Goal: Task Accomplishment & Management: Manage account settings

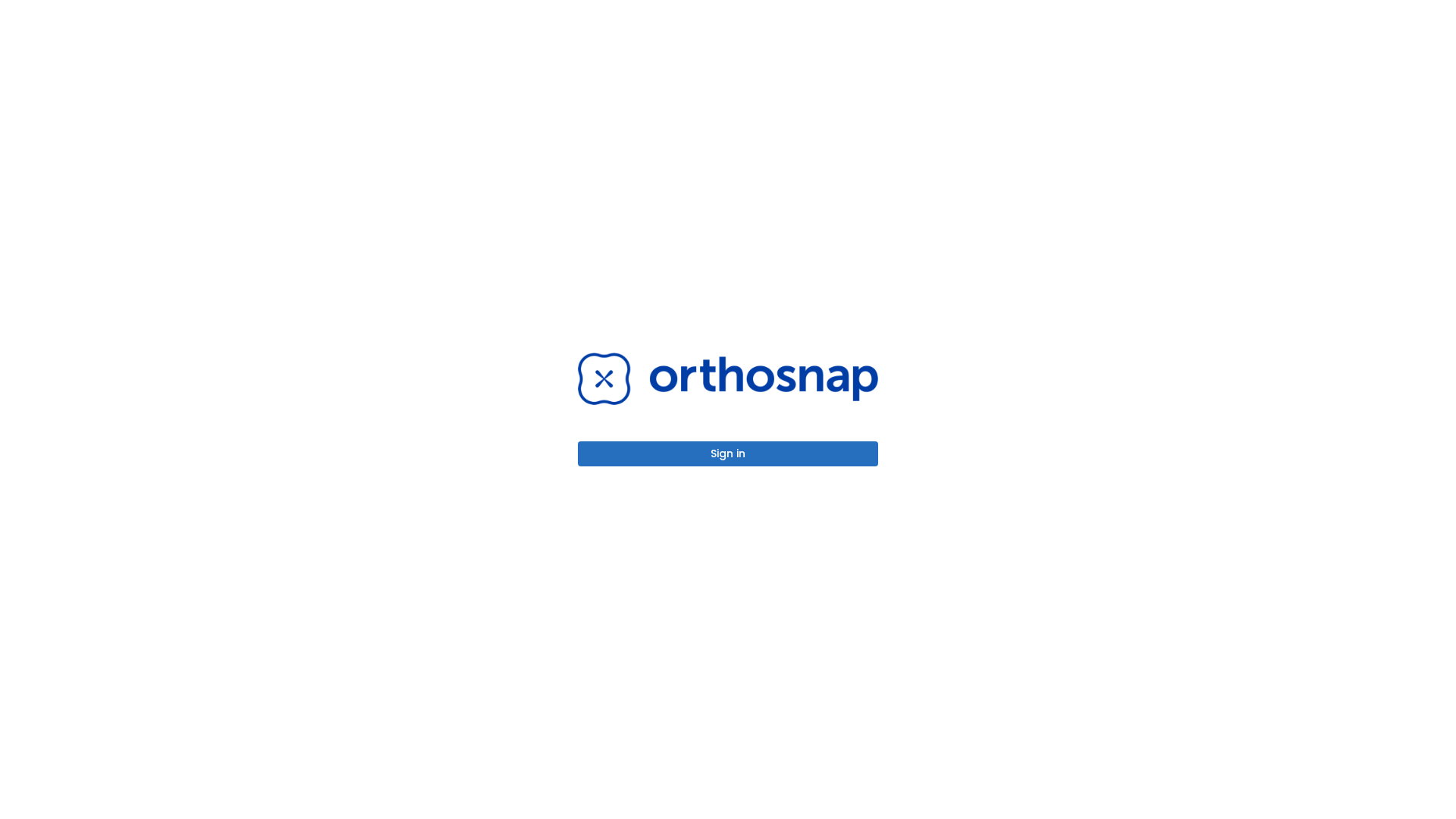
click at [728, 453] on button "Sign in" at bounding box center [727, 454] width 300 height 25
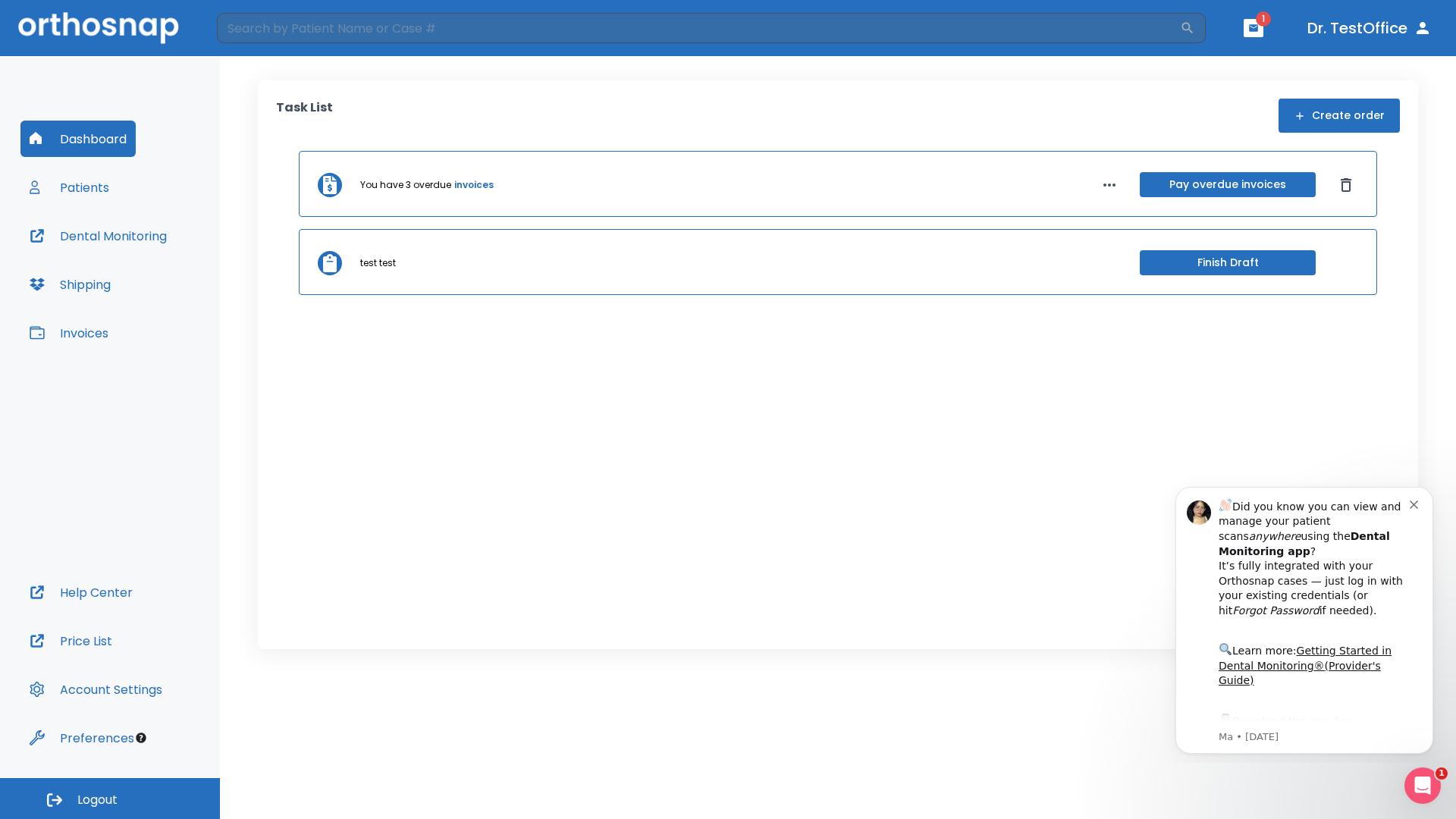
click at [110, 799] on span "Logout" at bounding box center [97, 799] width 40 height 17
